Goal: Task Accomplishment & Management: Complete application form

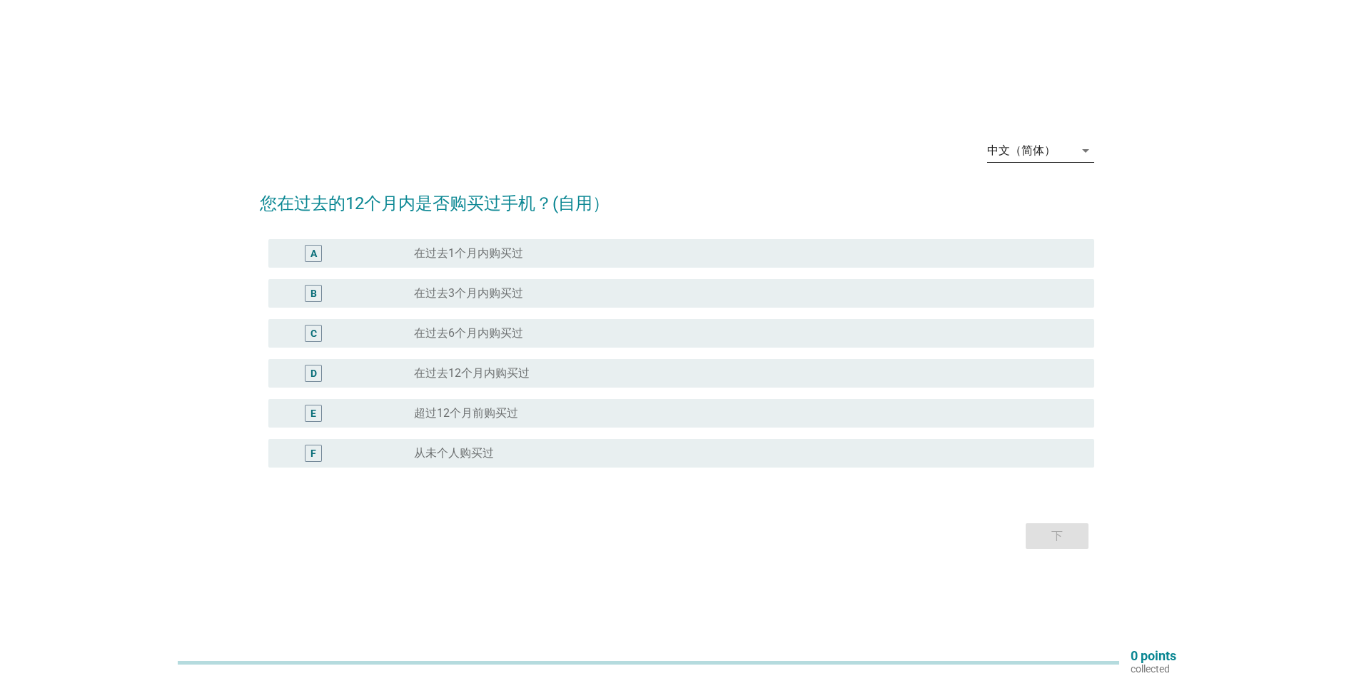
click at [1064, 151] on div "中文（简体）" at bounding box center [1030, 150] width 87 height 23
click at [1033, 167] on div "English" at bounding box center [1041, 161] width 84 height 17
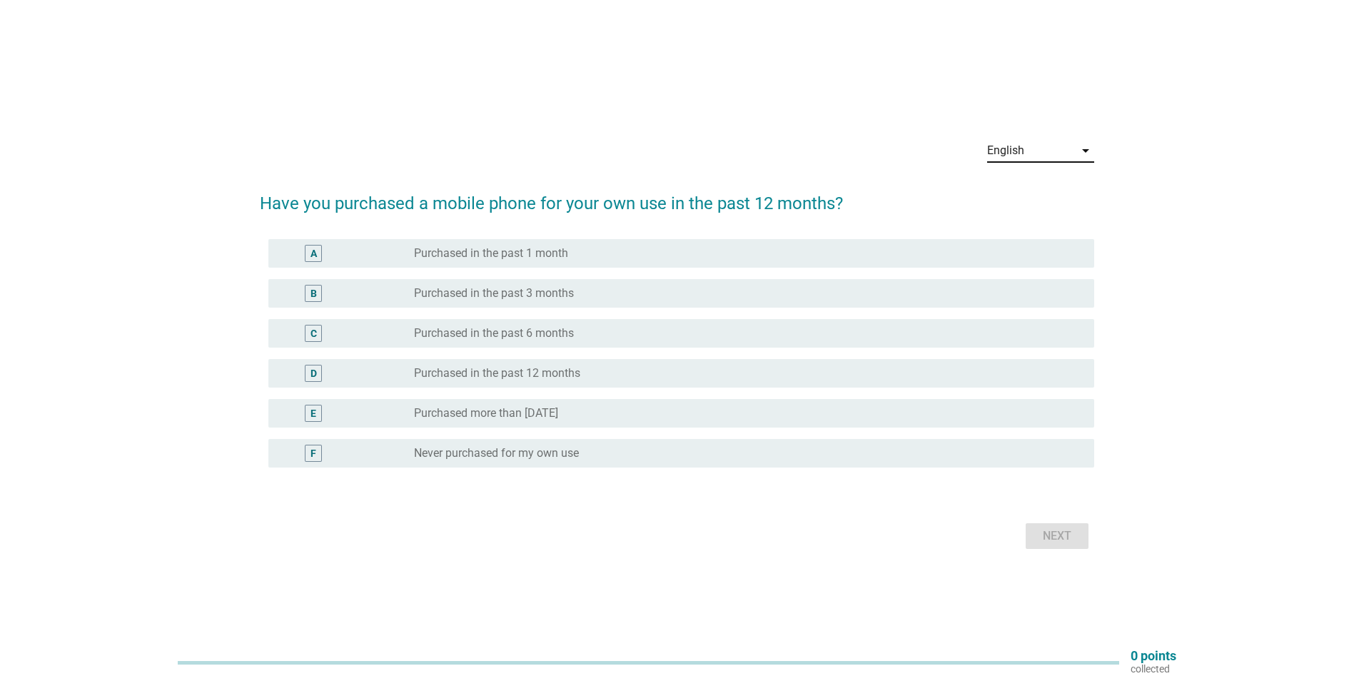
click at [712, 412] on div "radio_button_unchecked Purchased more than [DATE]" at bounding box center [742, 413] width 657 height 14
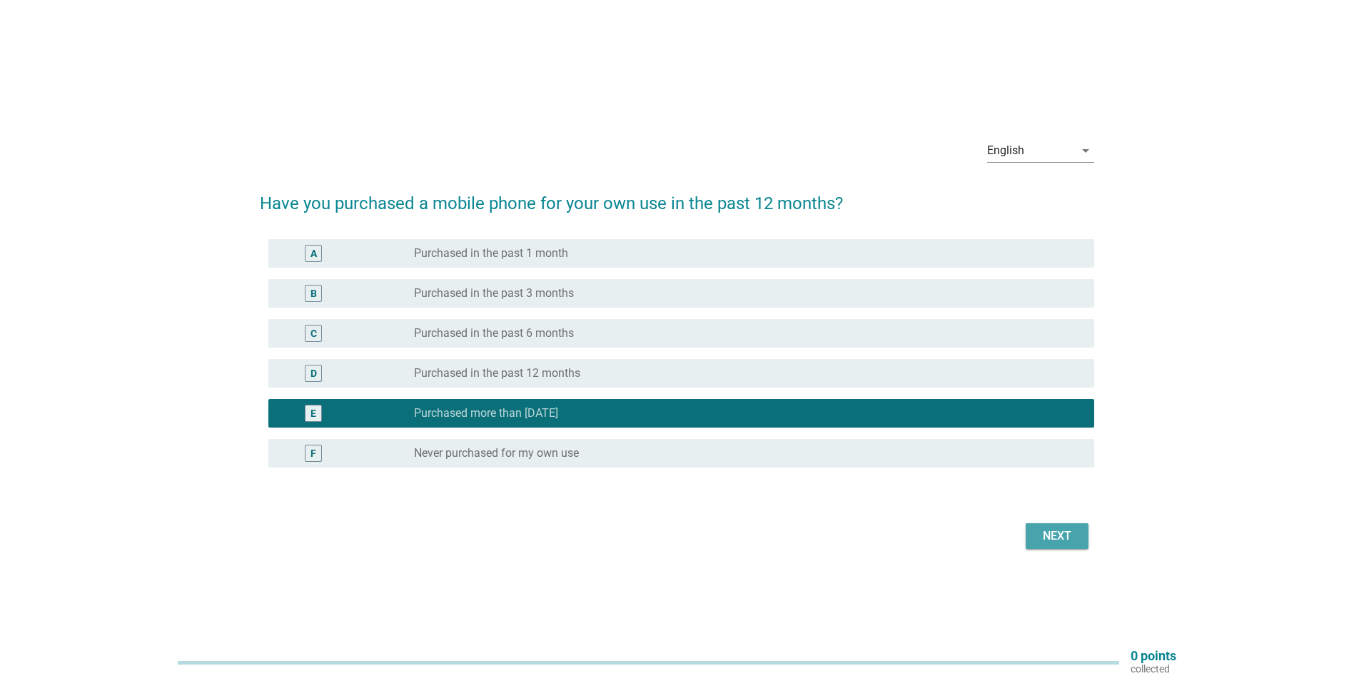
click at [1063, 540] on div "Next" at bounding box center [1057, 536] width 40 height 17
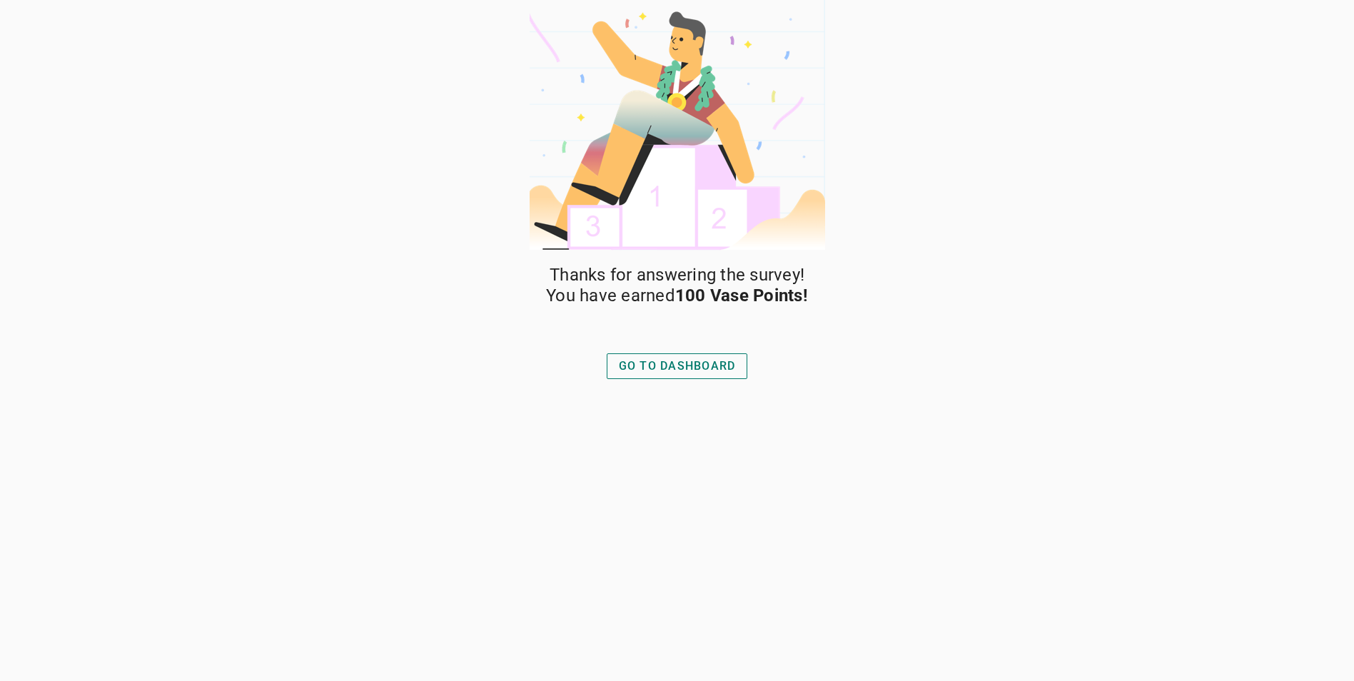
click at [709, 374] on div "GO TO DASHBOARD" at bounding box center [677, 366] width 117 height 17
